Goal: Find specific page/section: Find specific page/section

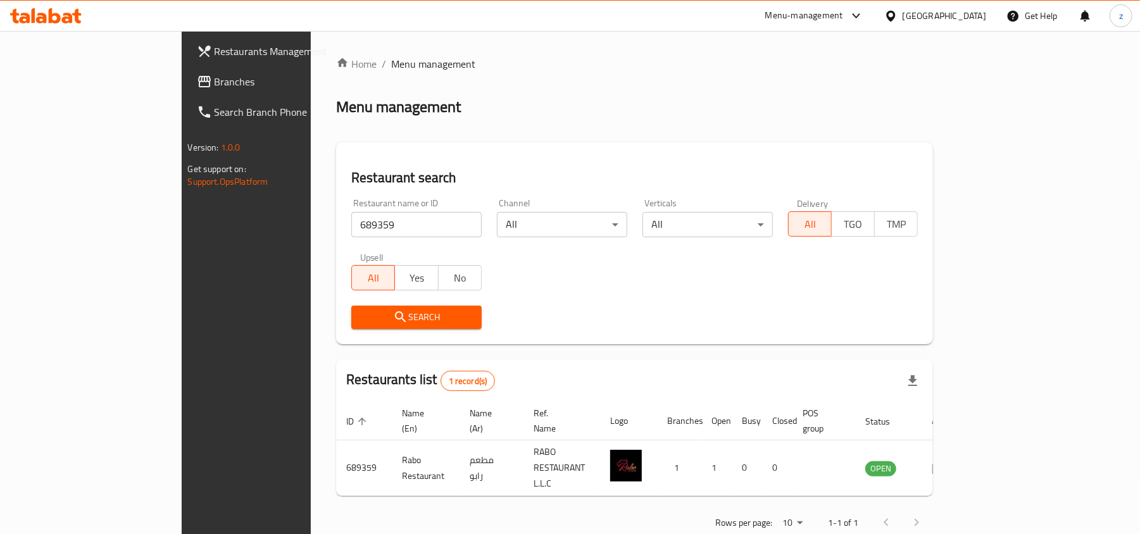
drag, startPoint x: 0, startPoint y: 0, endPoint x: 21, endPoint y: 79, distance: 81.8
click at [197, 79] on icon at bounding box center [204, 81] width 15 height 15
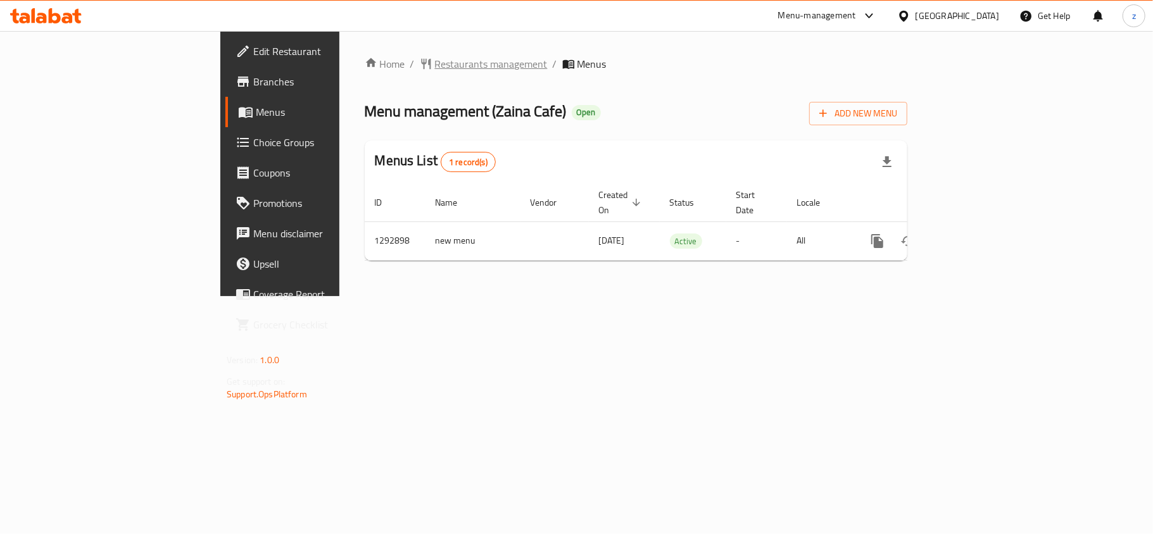
click at [435, 69] on span "Restaurants management" at bounding box center [491, 63] width 113 height 15
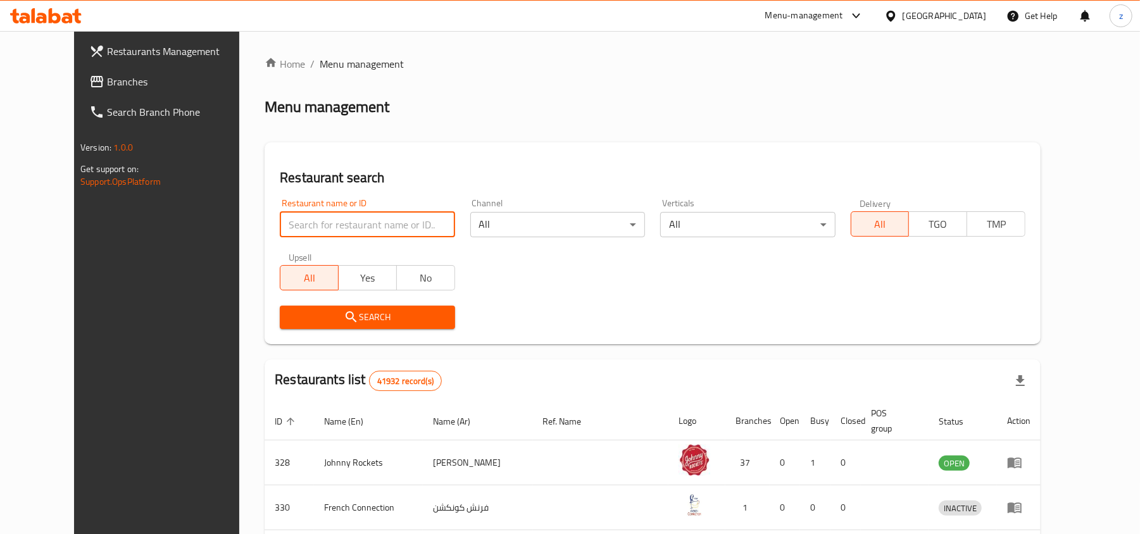
click at [285, 234] on input "search" at bounding box center [367, 224] width 175 height 25
paste input "697912"
type input "697912"
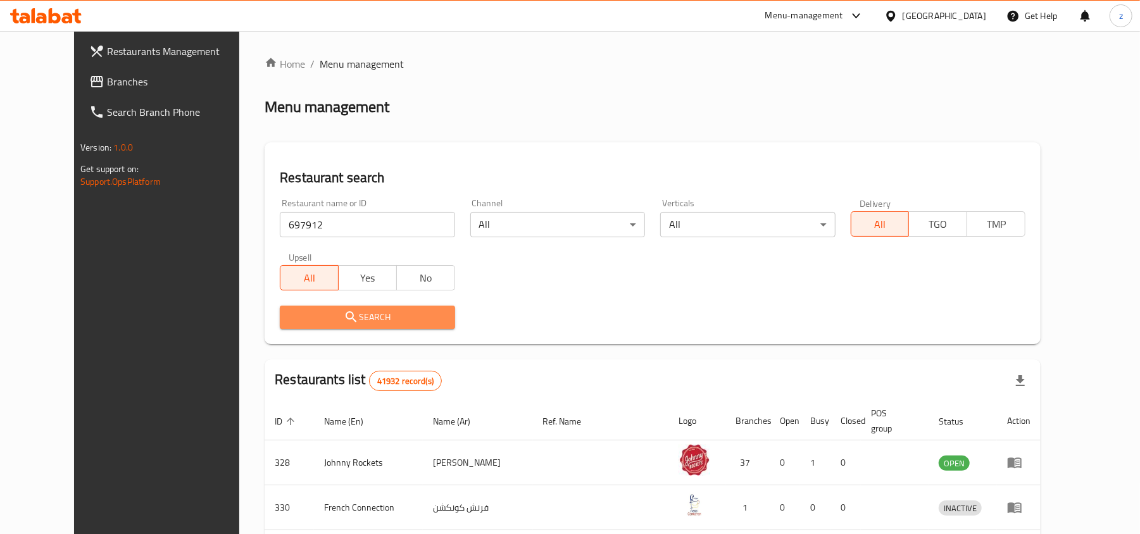
click at [346, 312] on icon "submit" at bounding box center [351, 316] width 11 height 11
